Goal: Task Accomplishment & Management: Use online tool/utility

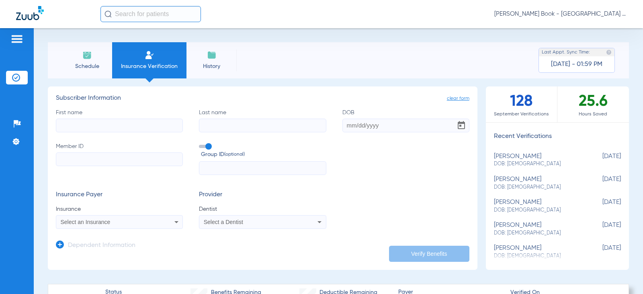
click at [94, 78] on li "Schedule" at bounding box center [87, 60] width 50 height 36
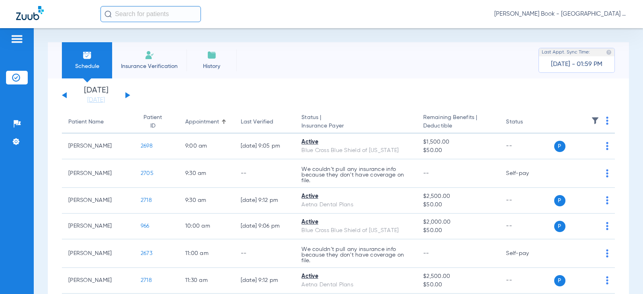
click at [127, 95] on button at bounding box center [127, 95] width 5 height 6
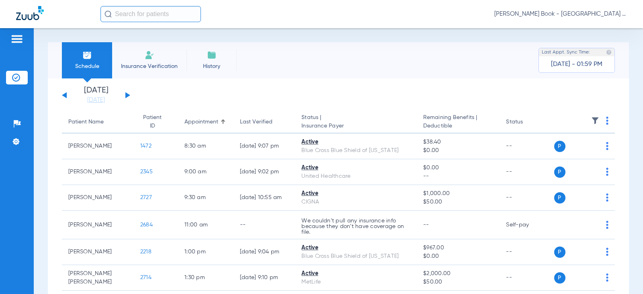
click at [127, 94] on button at bounding box center [127, 95] width 5 height 6
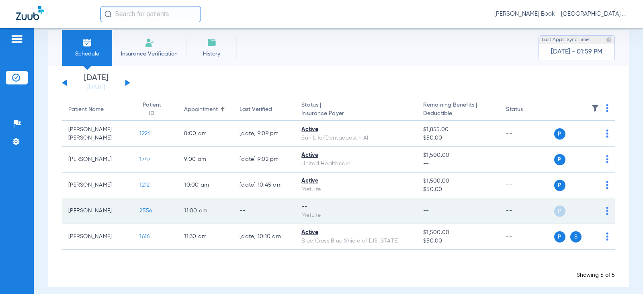
scroll to position [20, 0]
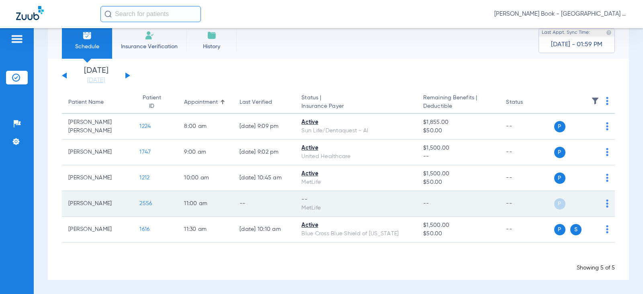
click at [600, 202] on div "P S" at bounding box center [582, 203] width 55 height 11
click at [555, 204] on span "P" at bounding box center [560, 203] width 11 height 11
click at [606, 199] on img at bounding box center [607, 203] width 2 height 8
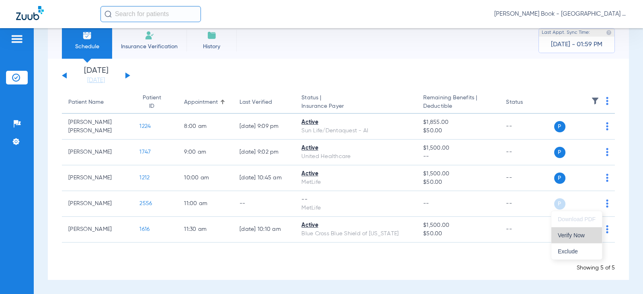
click at [575, 233] on span "Verify Now" at bounding box center [577, 235] width 38 height 6
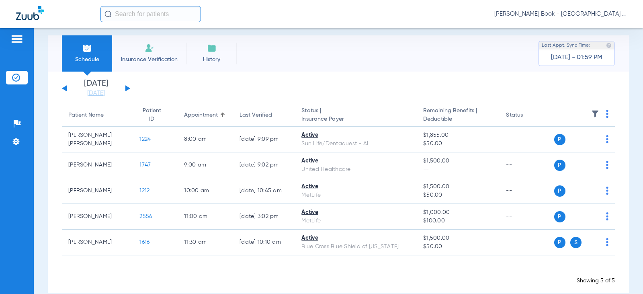
scroll to position [0, 0]
